Goal: Find specific page/section: Find specific page/section

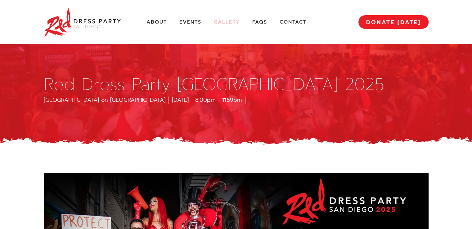
click at [226, 23] on link "Gallery" at bounding box center [227, 22] width 26 height 7
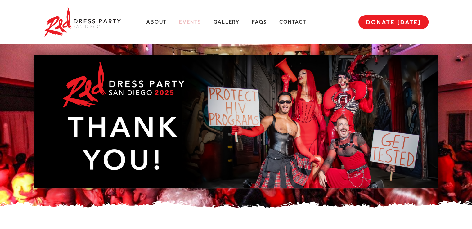
click at [188, 21] on link "Events" at bounding box center [190, 22] width 22 height 7
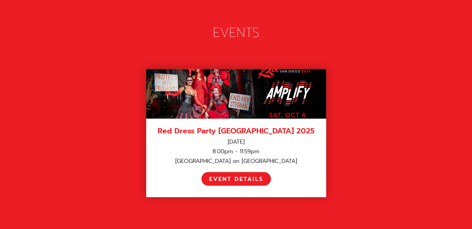
scroll to position [850, 0]
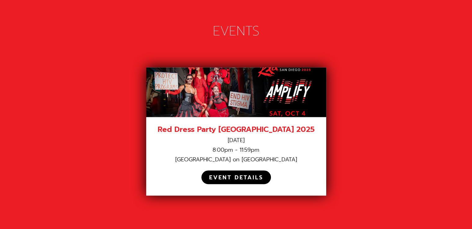
click at [234, 174] on div "EVENT DETAILS" at bounding box center [236, 177] width 54 height 7
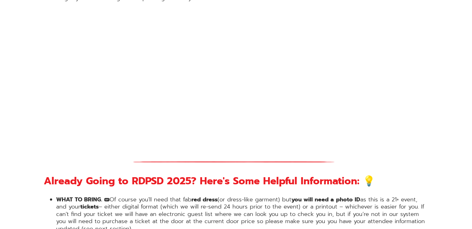
scroll to position [899, 0]
